Goal: Check status

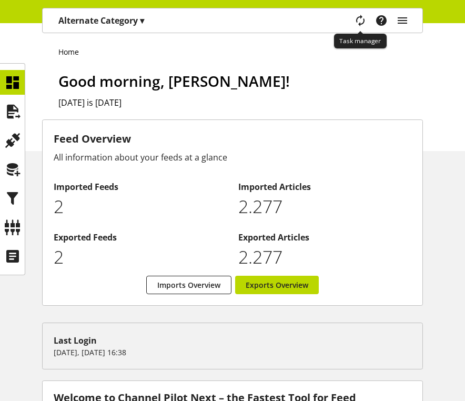
click at [361, 24] on icon "main navigation" at bounding box center [360, 20] width 23 height 21
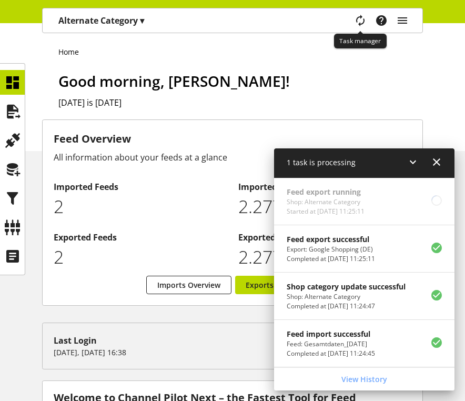
click at [361, 24] on icon "main navigation" at bounding box center [360, 20] width 22 height 23
